Goal: Transaction & Acquisition: Purchase product/service

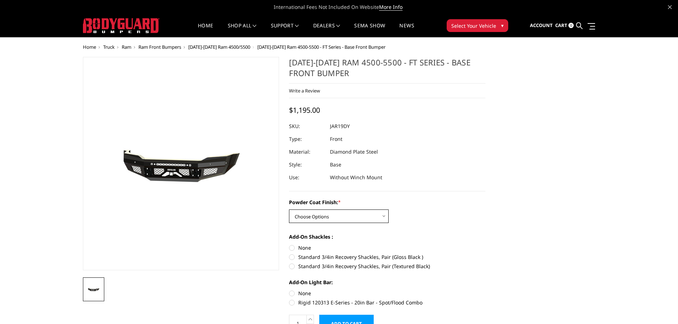
click at [382, 214] on select "Choose Options Bare Metal Gloss Black Powder Coat Textured Black Powder Coat" at bounding box center [339, 217] width 100 height 14
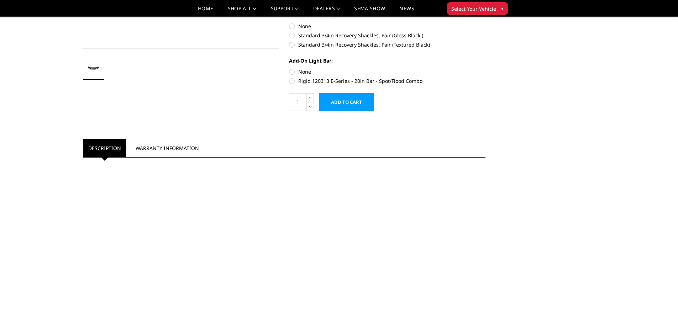
scroll to position [214, 0]
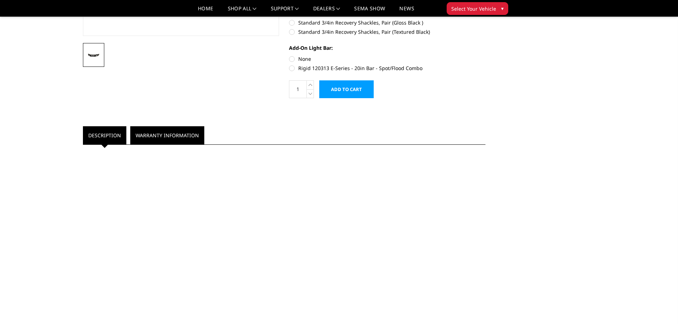
click at [168, 138] on link "Warranty Information" at bounding box center [167, 135] width 74 height 18
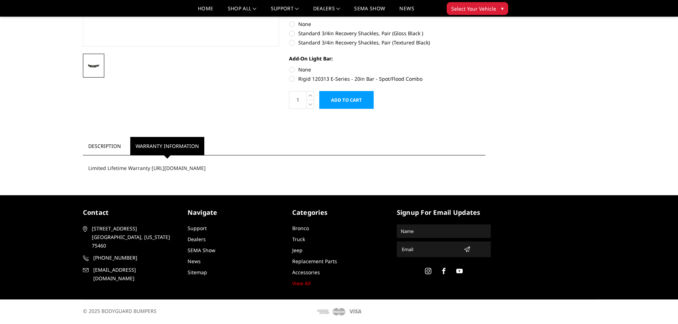
scroll to position [203, 0]
click at [108, 147] on link "Description" at bounding box center [104, 146] width 43 height 18
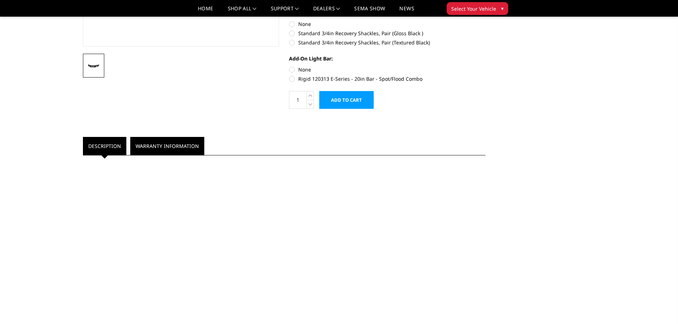
click at [164, 146] on link "Warranty Information" at bounding box center [167, 146] width 74 height 18
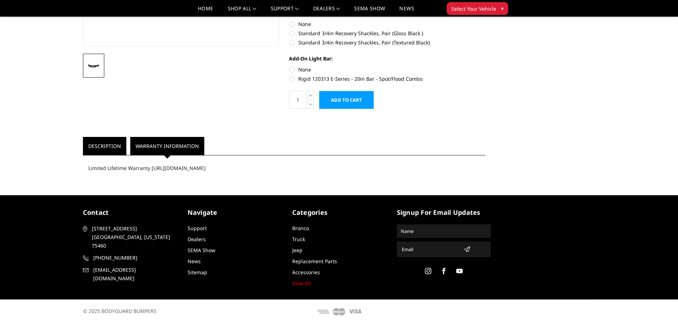
click at [100, 148] on link "Description" at bounding box center [104, 146] width 43 height 18
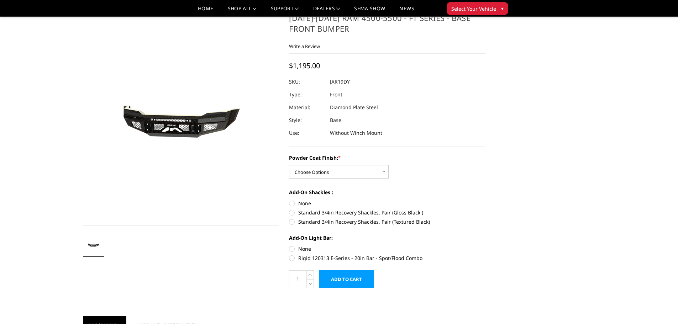
scroll to position [36, 0]
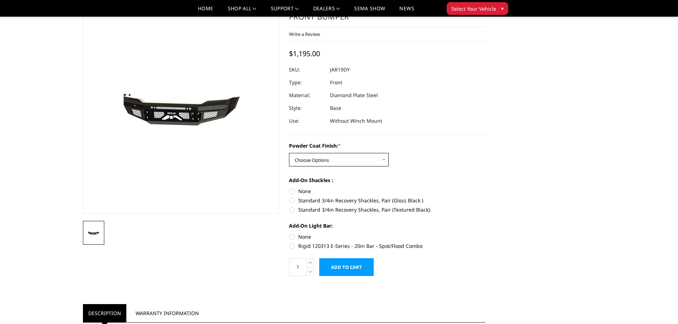
click at [385, 161] on select "Choose Options Bare Metal Gloss Black Powder Coat Textured Black Powder Coat" at bounding box center [339, 160] width 100 height 14
click at [385, 160] on select "Choose Options Bare Metal Gloss Black Powder Coat Textured Black Powder Coat" at bounding box center [339, 160] width 100 height 14
drag, startPoint x: 382, startPoint y: 159, endPoint x: 387, endPoint y: 160, distance: 4.3
click at [382, 159] on select "Choose Options Bare Metal Gloss Black Powder Coat Textured Black Powder Coat" at bounding box center [339, 160] width 100 height 14
click at [387, 161] on select "Choose Options Bare Metal Gloss Black Powder Coat Textured Black Powder Coat" at bounding box center [339, 160] width 100 height 14
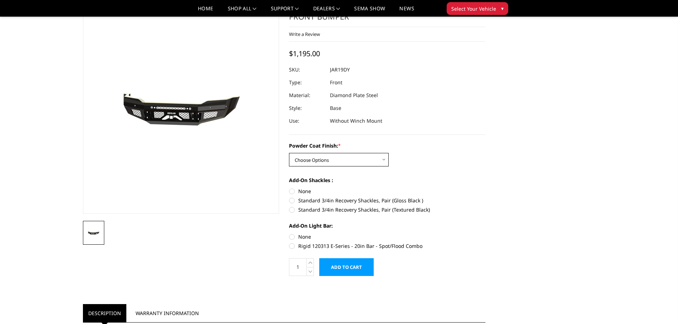
click at [384, 159] on select "Choose Options Bare Metal Gloss Black Powder Coat Textured Black Powder Coat" at bounding box center [339, 160] width 100 height 14
click at [387, 161] on select "Choose Options Bare Metal Gloss Black Powder Coat Textured Black Powder Coat" at bounding box center [339, 160] width 100 height 14
select select "3367"
click at [289, 153] on select "Choose Options Bare Metal Gloss Black Powder Coat Textured Black Powder Coat" at bounding box center [339, 160] width 100 height 14
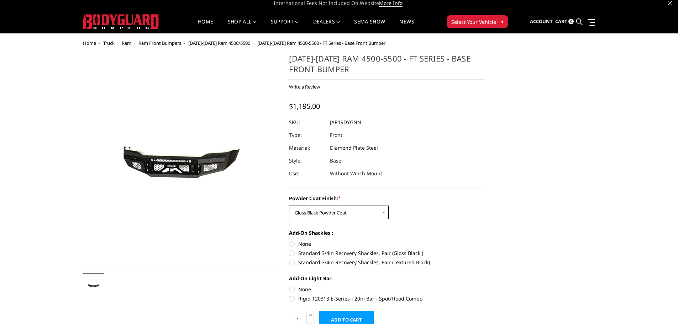
scroll to position [0, 0]
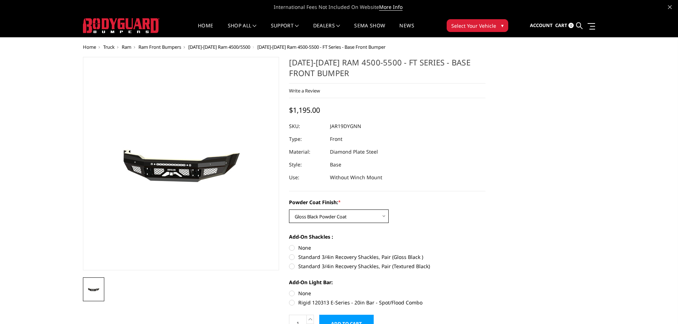
click at [385, 215] on select "Choose Options Bare Metal Gloss Black Powder Coat Textured Black Powder Coat" at bounding box center [339, 217] width 100 height 14
click at [289, 210] on select "Choose Options Bare Metal Gloss Black Powder Coat Textured Black Powder Coat" at bounding box center [339, 217] width 100 height 14
click at [387, 216] on select "Choose Options Bare Metal Gloss Black Powder Coat Textured Black Powder Coat" at bounding box center [339, 217] width 100 height 14
select select "3366"
click at [289, 210] on select "Choose Options Bare Metal Gloss Black Powder Coat Textured Black Powder Coat" at bounding box center [339, 217] width 100 height 14
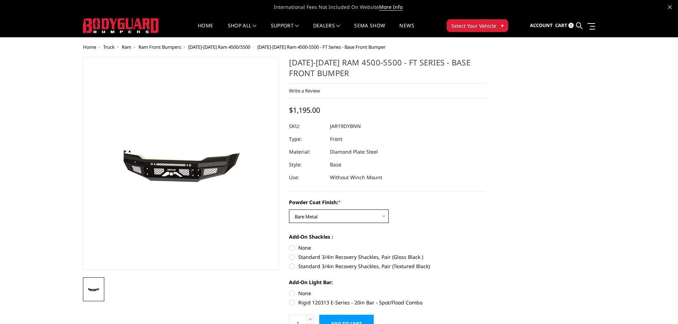
click at [385, 216] on select "Choose Options Bare Metal Gloss Black Powder Coat Textured Black Powder Coat" at bounding box center [339, 217] width 100 height 14
select select
click at [289, 210] on select "Choose Options Bare Metal Gloss Black Powder Coat Textured Black Powder Coat" at bounding box center [339, 217] width 100 height 14
click at [384, 215] on select "Choose Options Bare Metal Gloss Black Powder Coat Textured Black Powder Coat" at bounding box center [339, 217] width 100 height 14
click at [456, 217] on div "Powder Coat Finish: * Choose Options Bare Metal Gloss Black Powder Coat Texture…" at bounding box center [387, 211] width 196 height 25
